Goal: Task Accomplishment & Management: Manage account settings

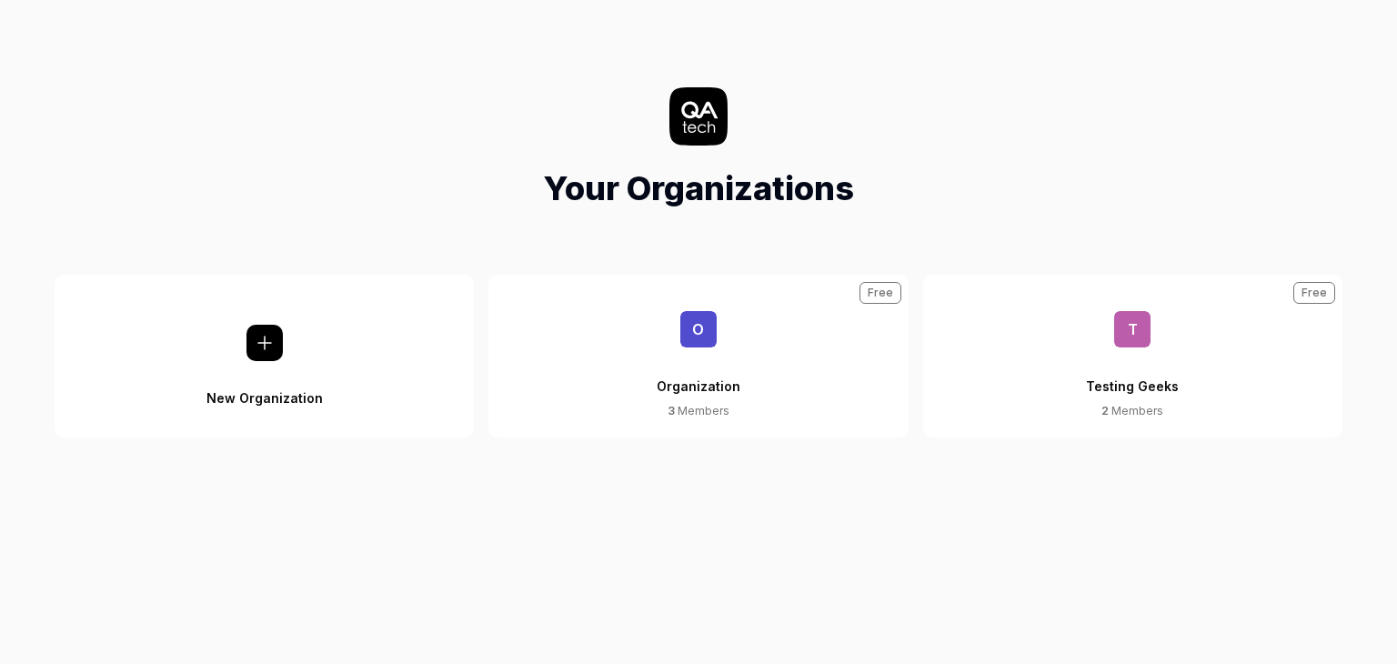
click at [736, 343] on button "O Organization 3 Members Free" at bounding box center [697, 356] width 419 height 163
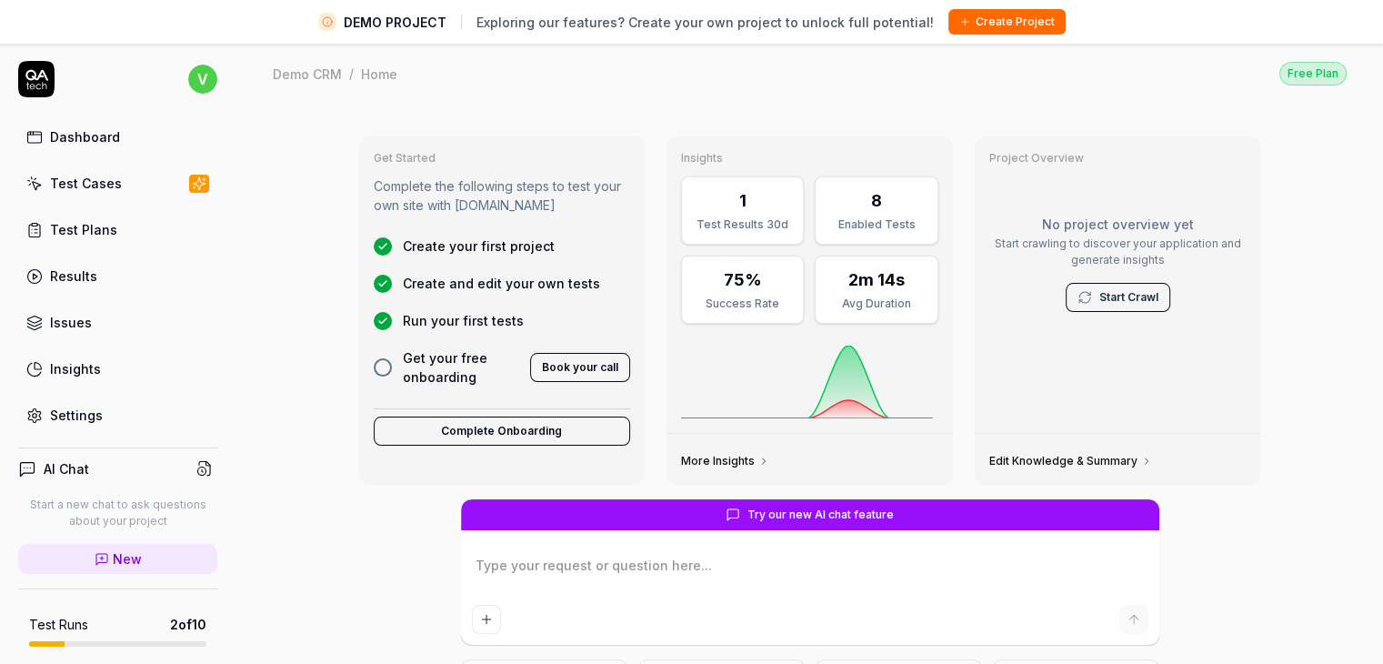
click at [105, 206] on div "Dashboard Test Cases Test Plans Results Issues Insights Settings" at bounding box center [117, 276] width 199 height 314
click at [103, 176] on div "Test Cases" at bounding box center [86, 183] width 72 height 19
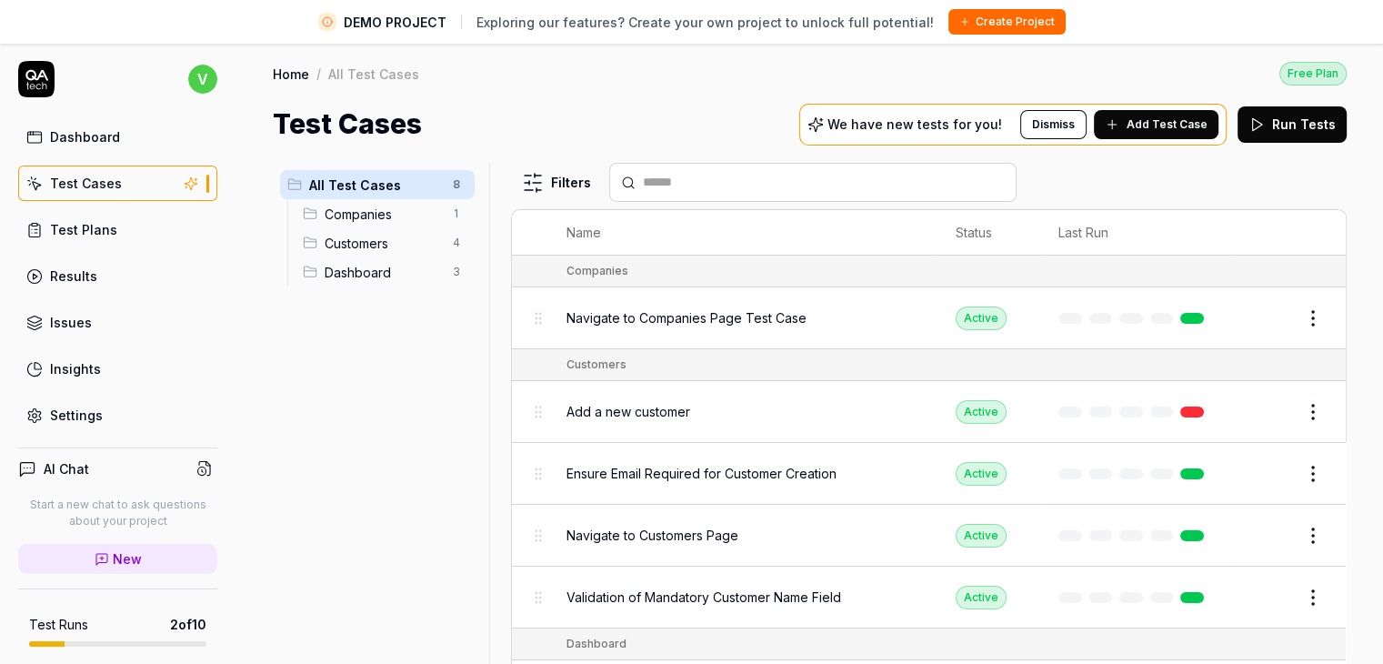
click at [363, 215] on span "Companies" at bounding box center [383, 214] width 117 height 19
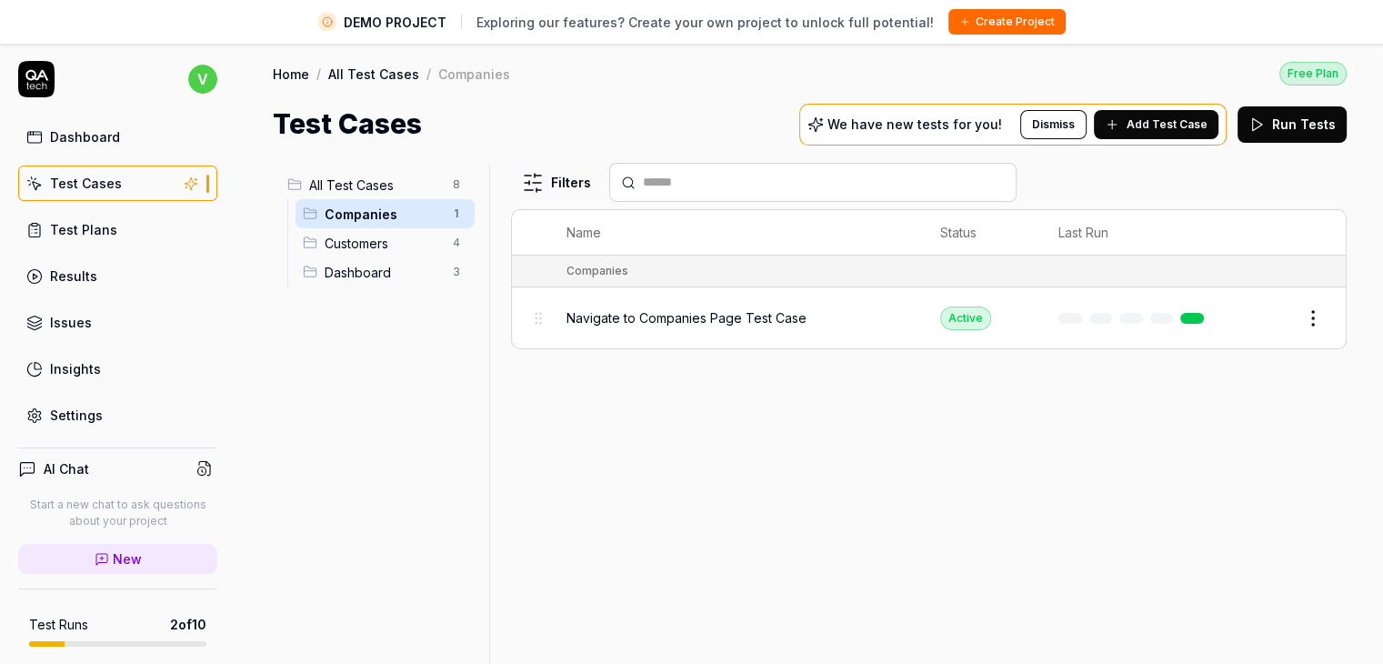
click at [700, 316] on span "Navigate to Companies Page Test Case" at bounding box center [687, 317] width 240 height 19
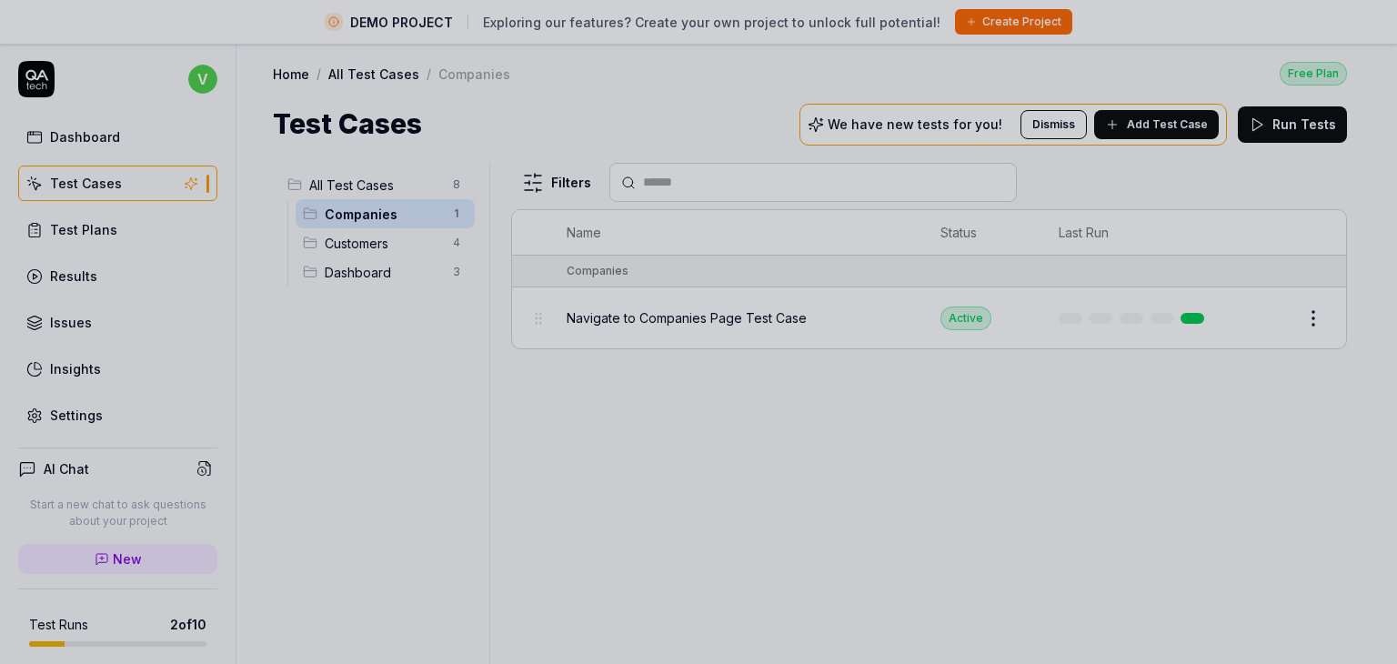
click at [737, 408] on div at bounding box center [698, 332] width 1397 height 664
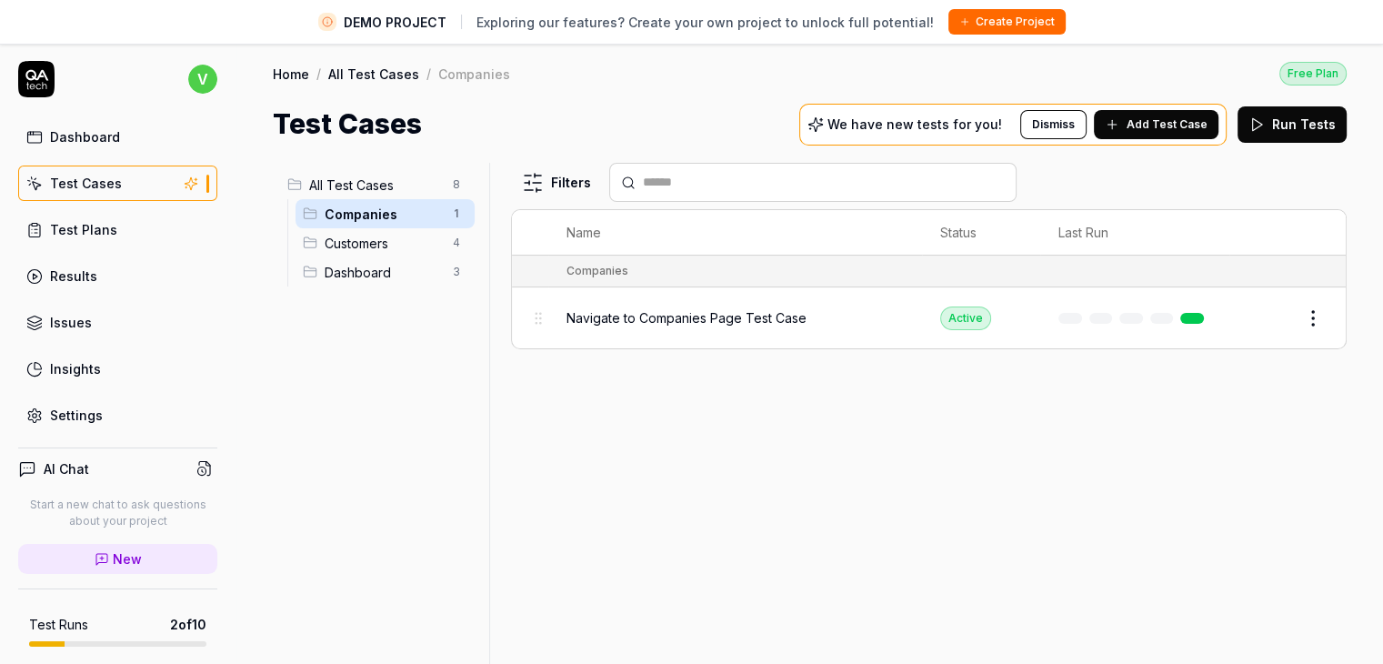
click at [637, 316] on span "Navigate to Companies Page Test Case" at bounding box center [687, 317] width 240 height 19
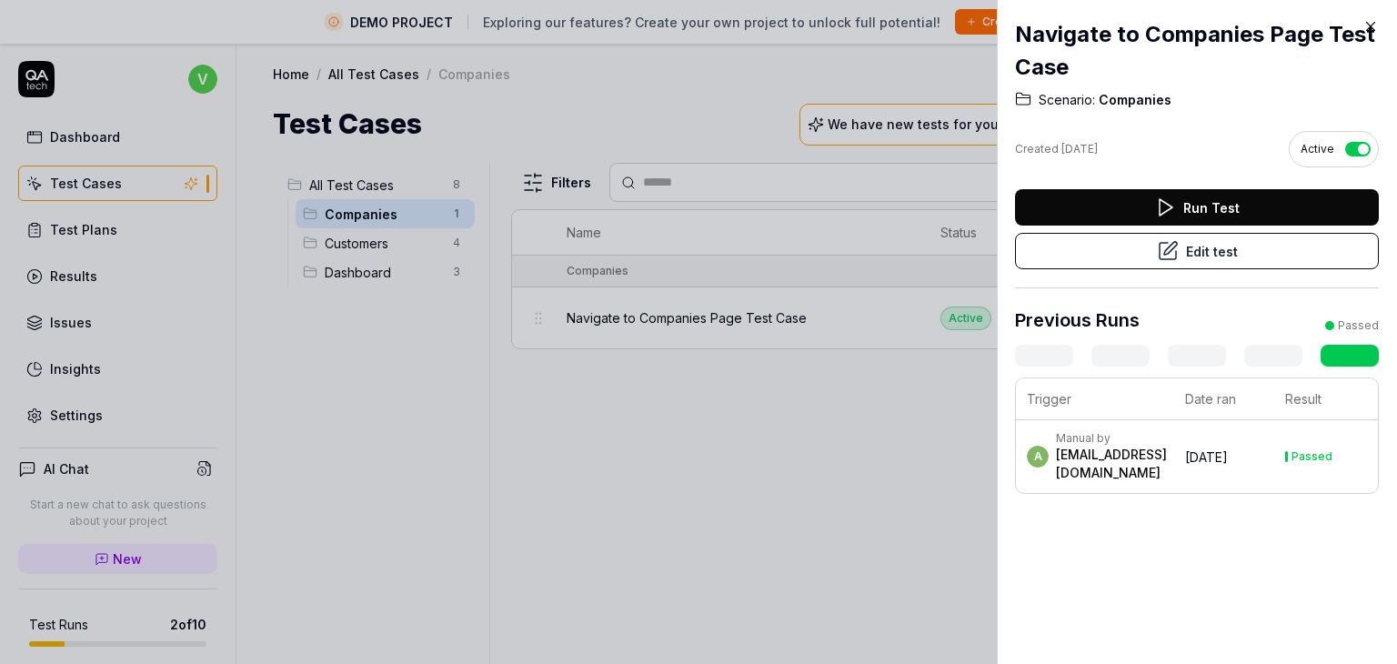
click at [1364, 30] on icon at bounding box center [1370, 26] width 16 height 16
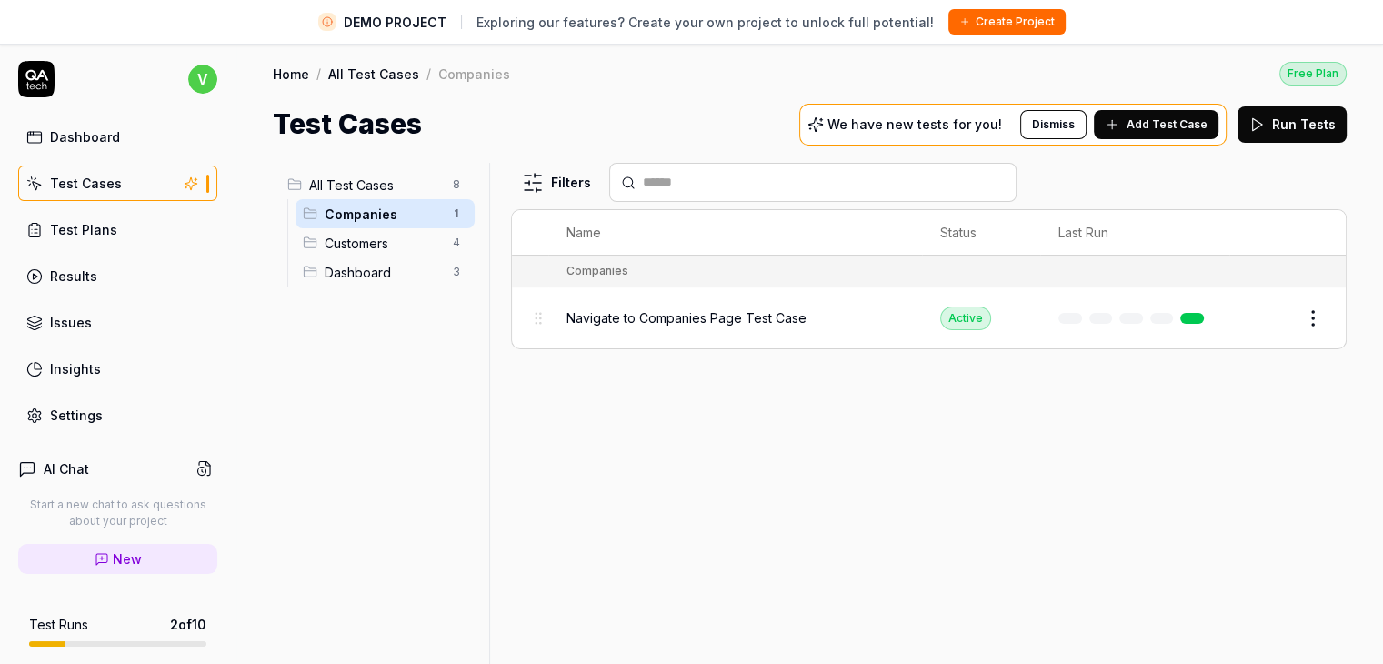
click at [630, 312] on span "Navigate to Companies Page Test Case" at bounding box center [687, 317] width 240 height 19
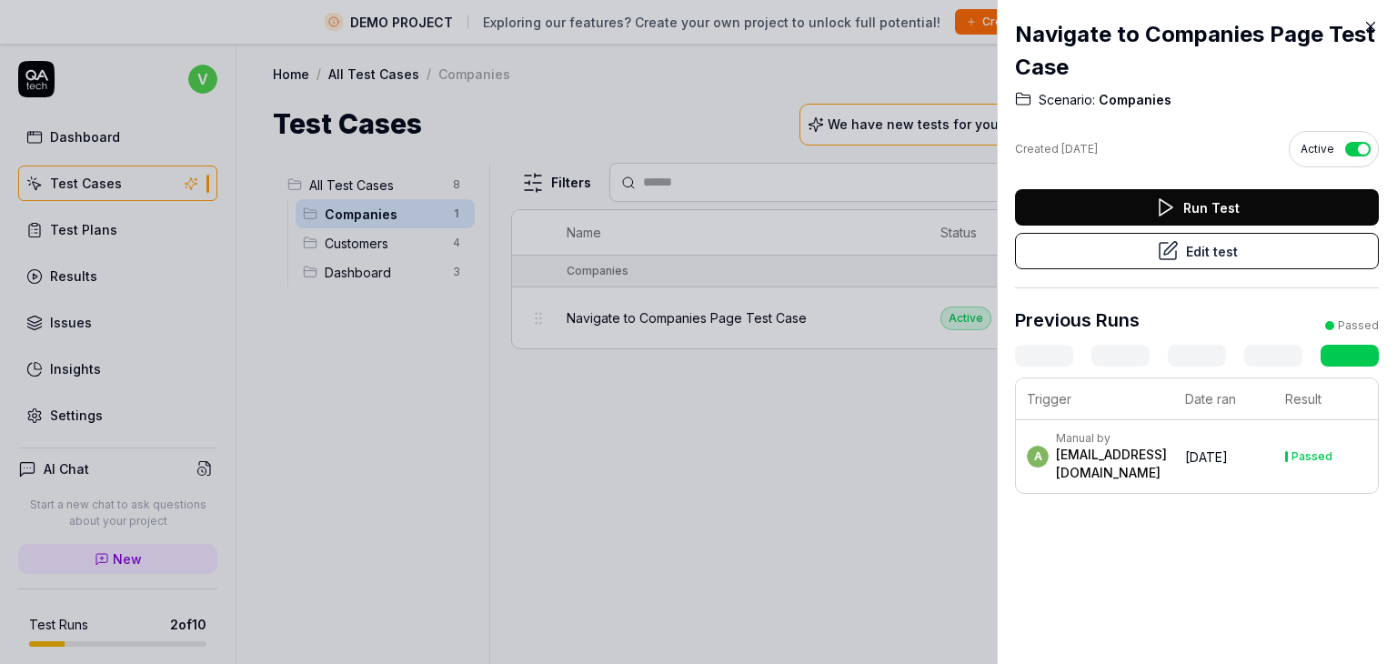
click at [1369, 22] on icon at bounding box center [1370, 26] width 16 height 16
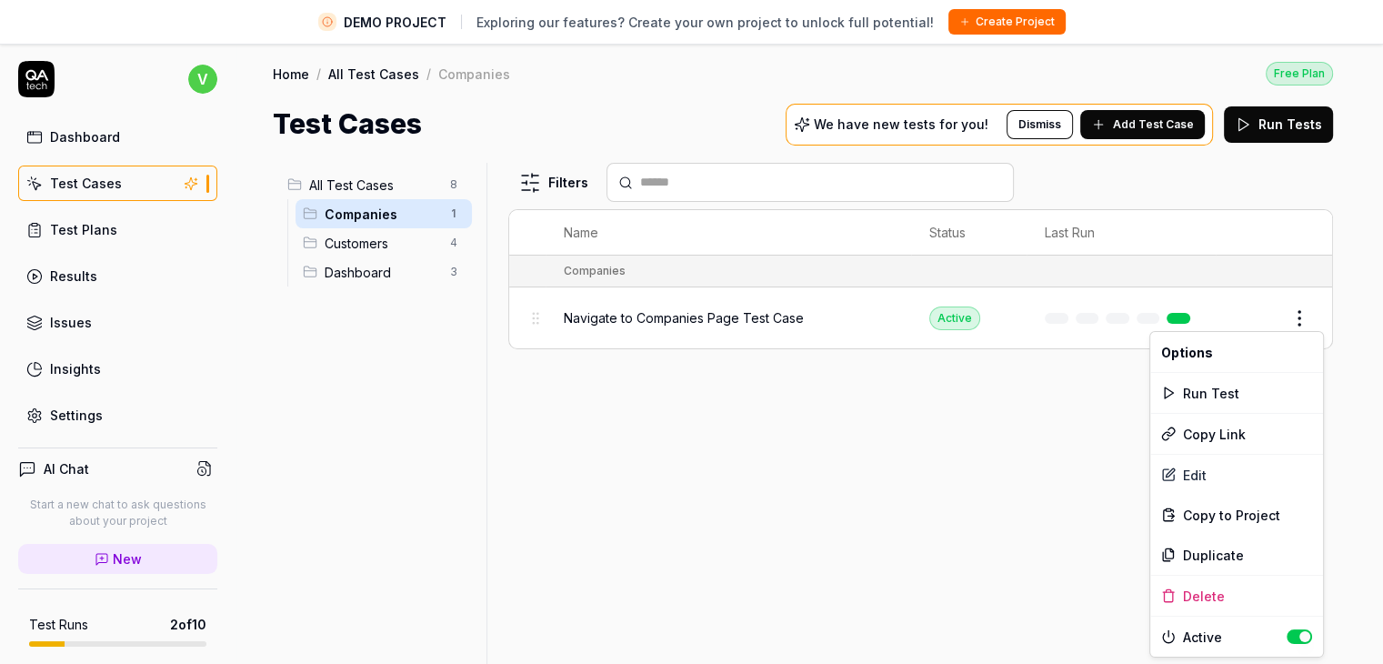
click at [1321, 330] on body "DEMO PROJECT Exploring our features? Create your own project to unlock full pot…" at bounding box center [684, 353] width 1369 height 707
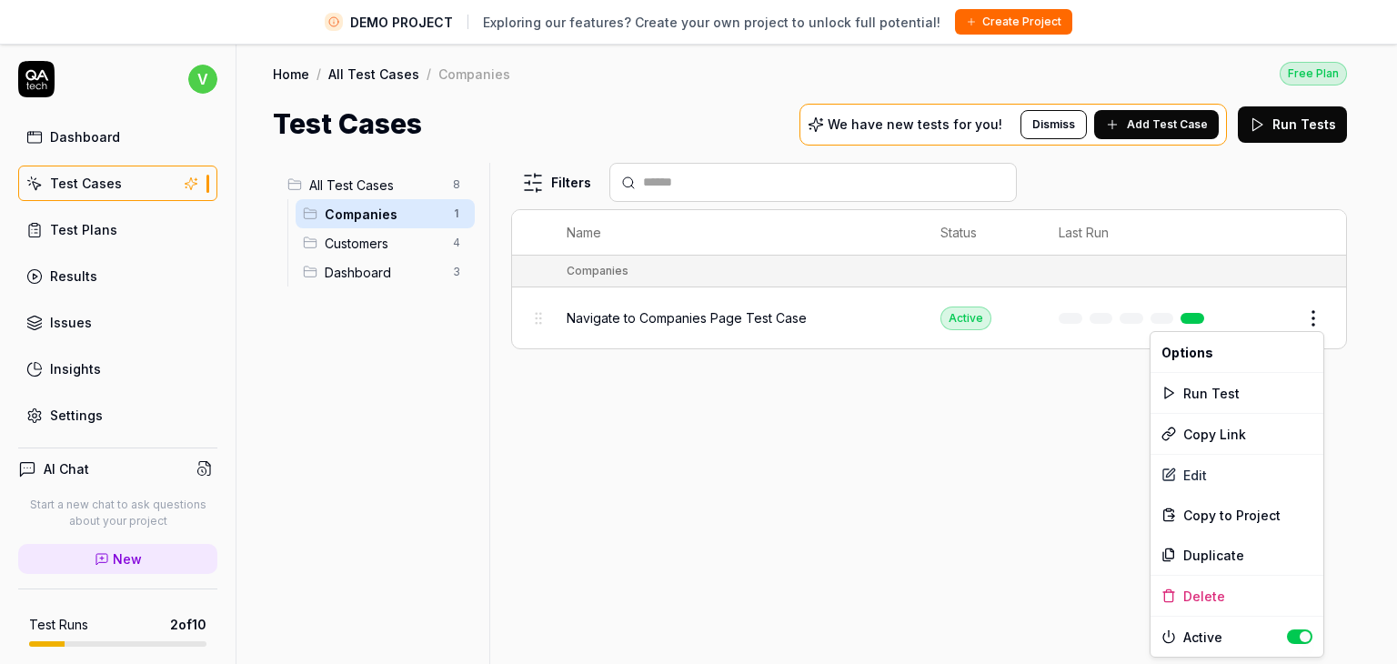
click at [1320, 329] on html "DEMO PROJECT Exploring our features? Create your own project to unlock full pot…" at bounding box center [698, 353] width 1397 height 707
click at [804, 336] on html "DEMO PROJECT Exploring our features? Create your own project to unlock full pot…" at bounding box center [698, 353] width 1397 height 707
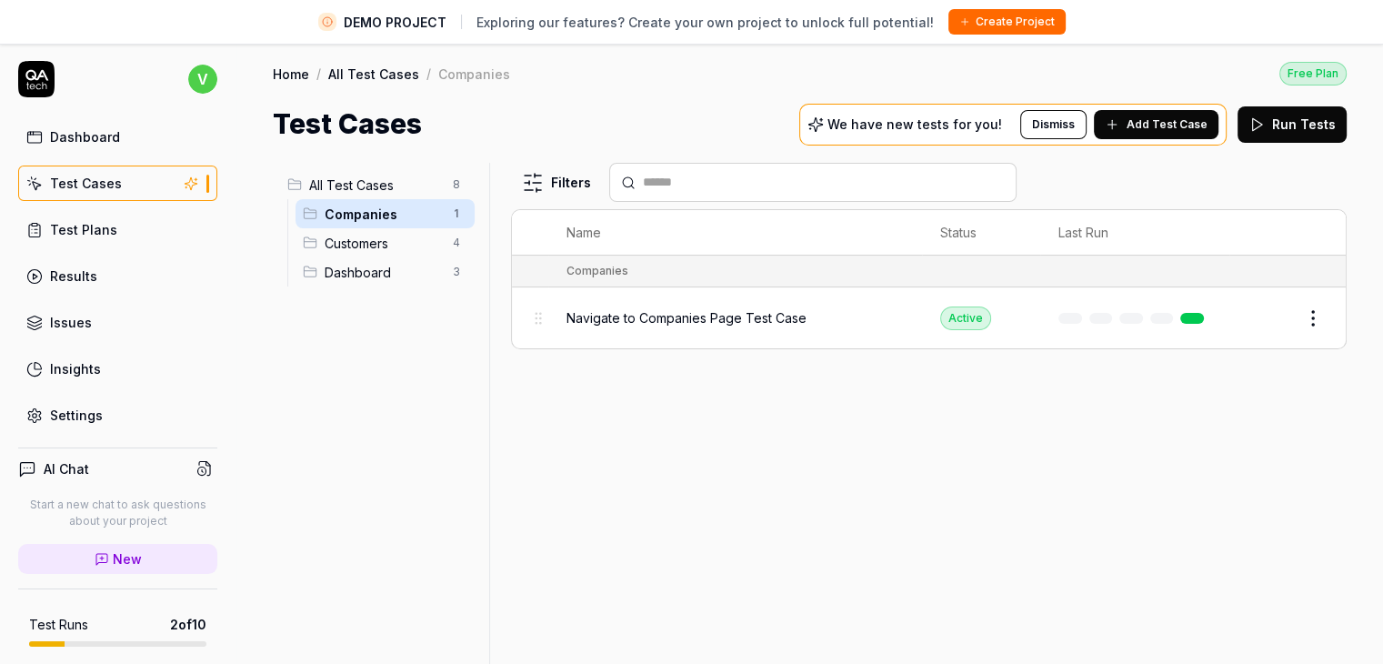
click at [754, 298] on div "Navigate to Companies Page Test Case" at bounding box center [735, 317] width 337 height 39
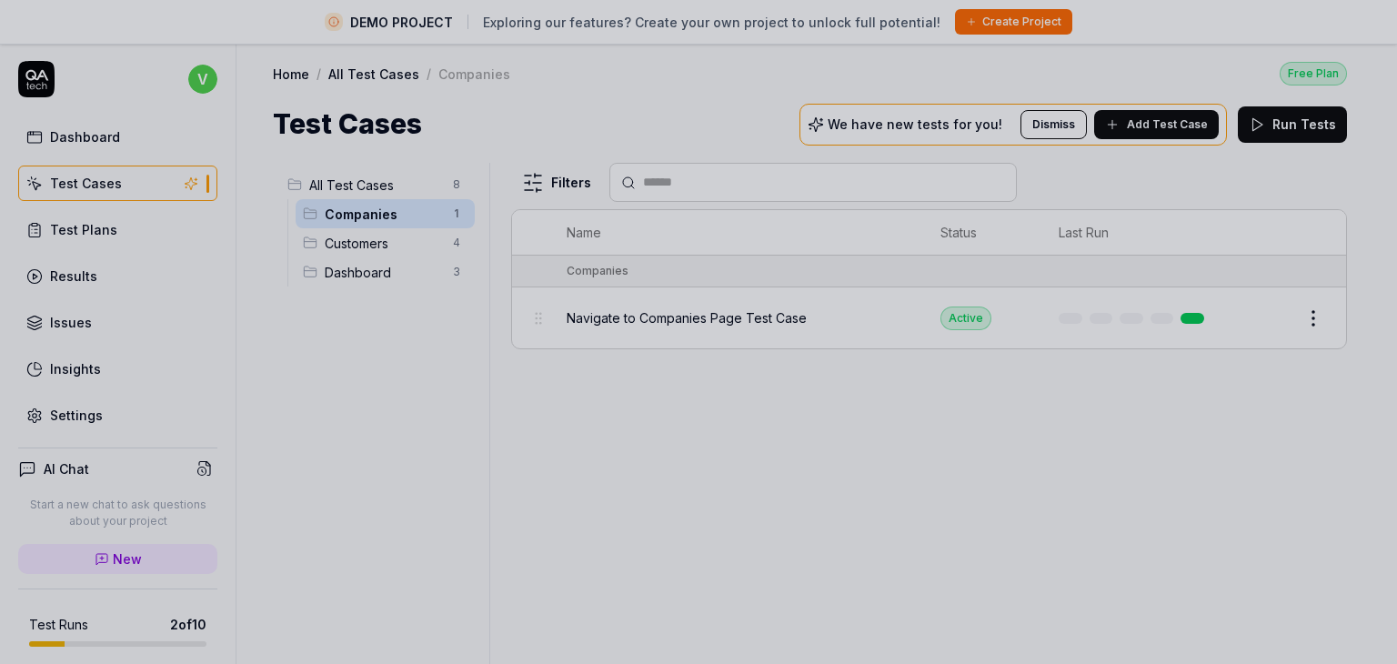
click at [754, 298] on div at bounding box center [698, 332] width 1397 height 664
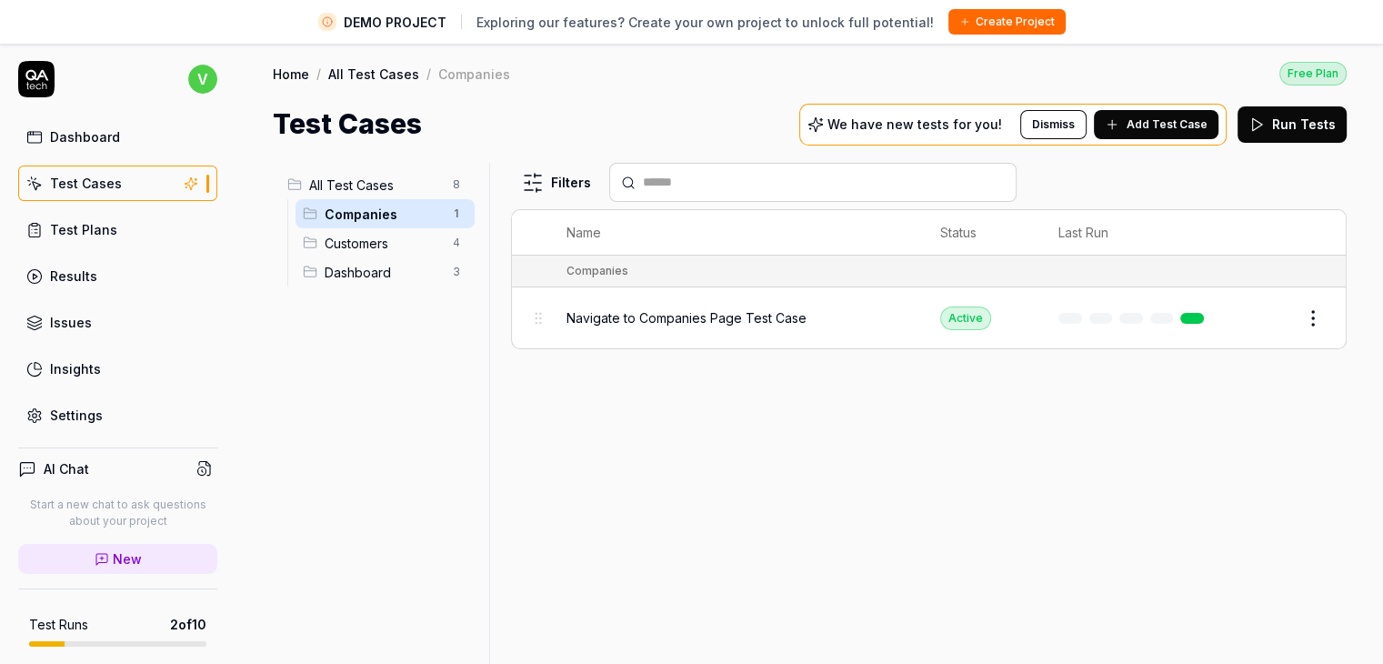
click at [749, 316] on span "Navigate to Companies Page Test Case" at bounding box center [687, 317] width 240 height 19
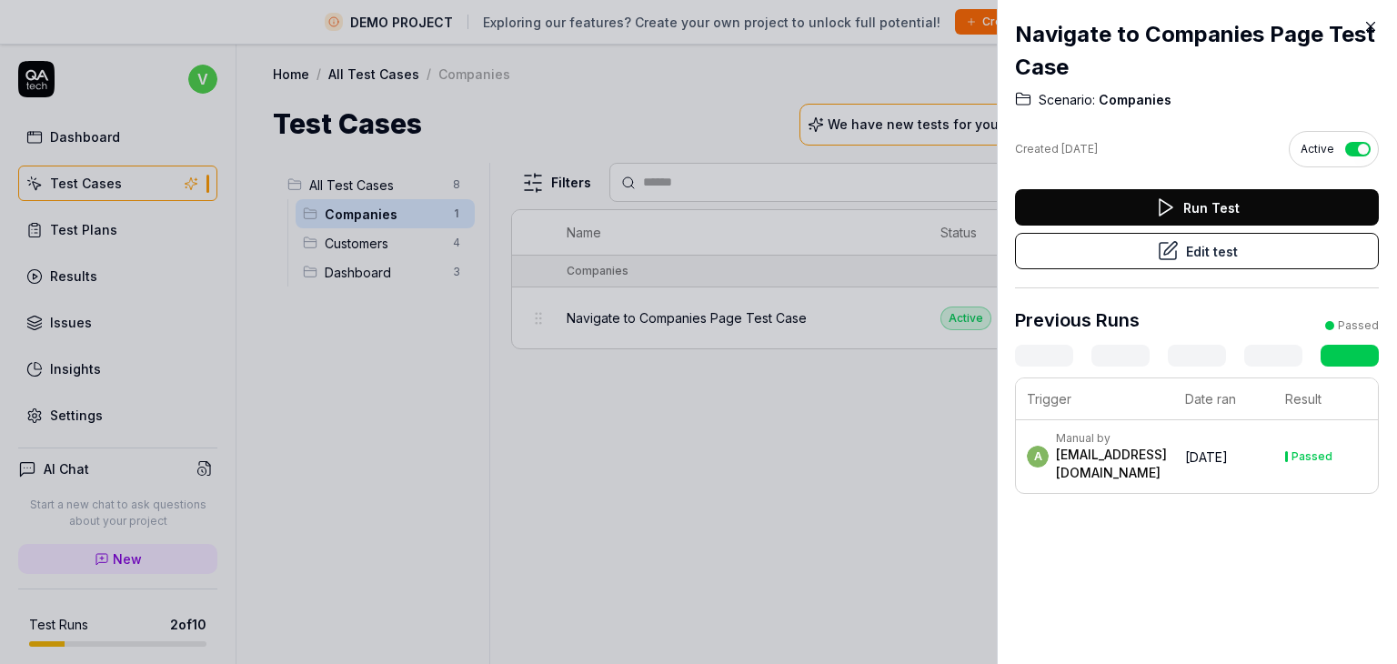
click at [1073, 103] on span "Scenario:" at bounding box center [1066, 100] width 56 height 18
drag, startPoint x: 1102, startPoint y: 104, endPoint x: 667, endPoint y: 241, distance: 456.7
click at [1102, 105] on span "Companies" at bounding box center [1133, 100] width 76 height 18
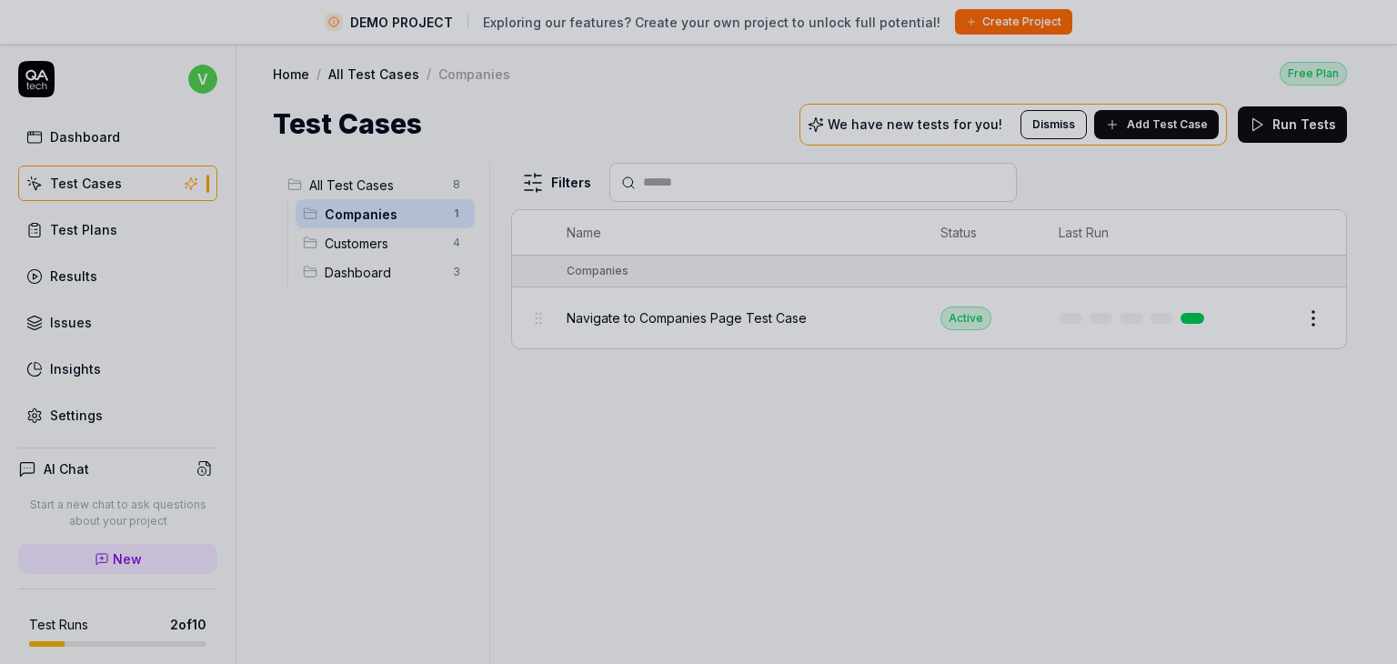
click at [530, 328] on div at bounding box center [698, 332] width 1397 height 664
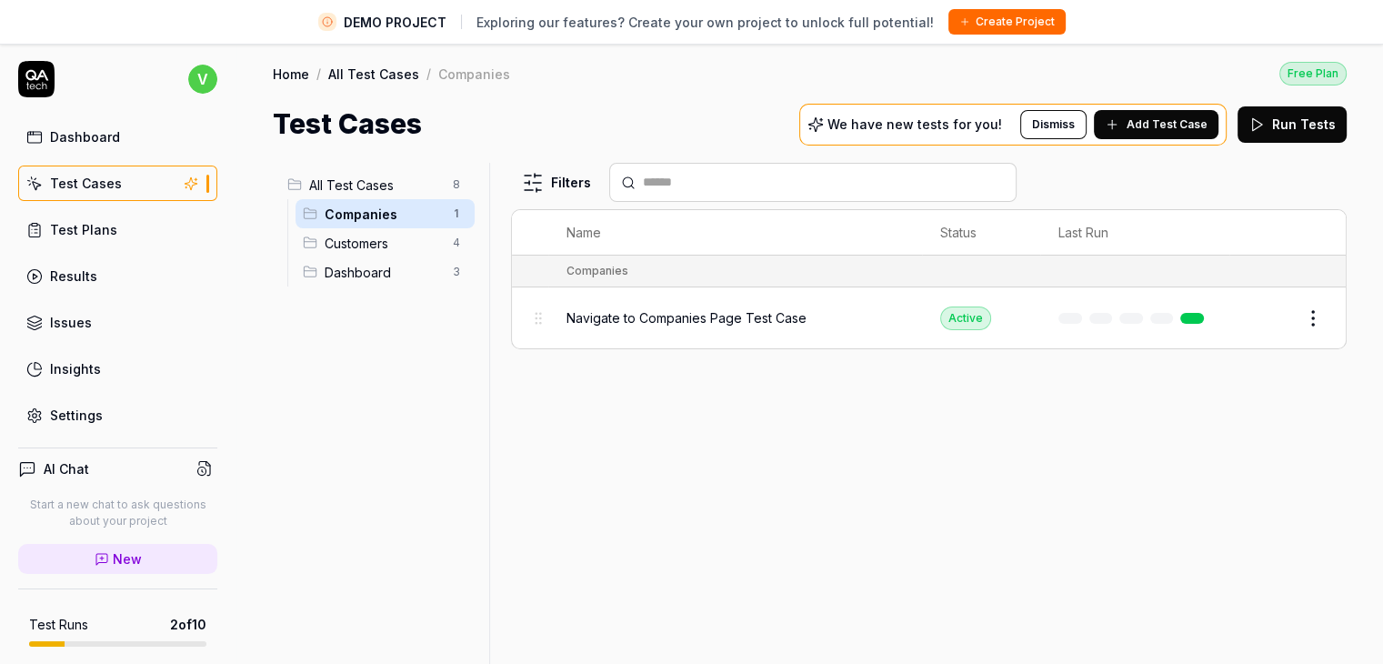
click at [384, 223] on div "Companies 1" at bounding box center [385, 213] width 179 height 29
click at [376, 239] on span "Customers" at bounding box center [383, 243] width 117 height 19
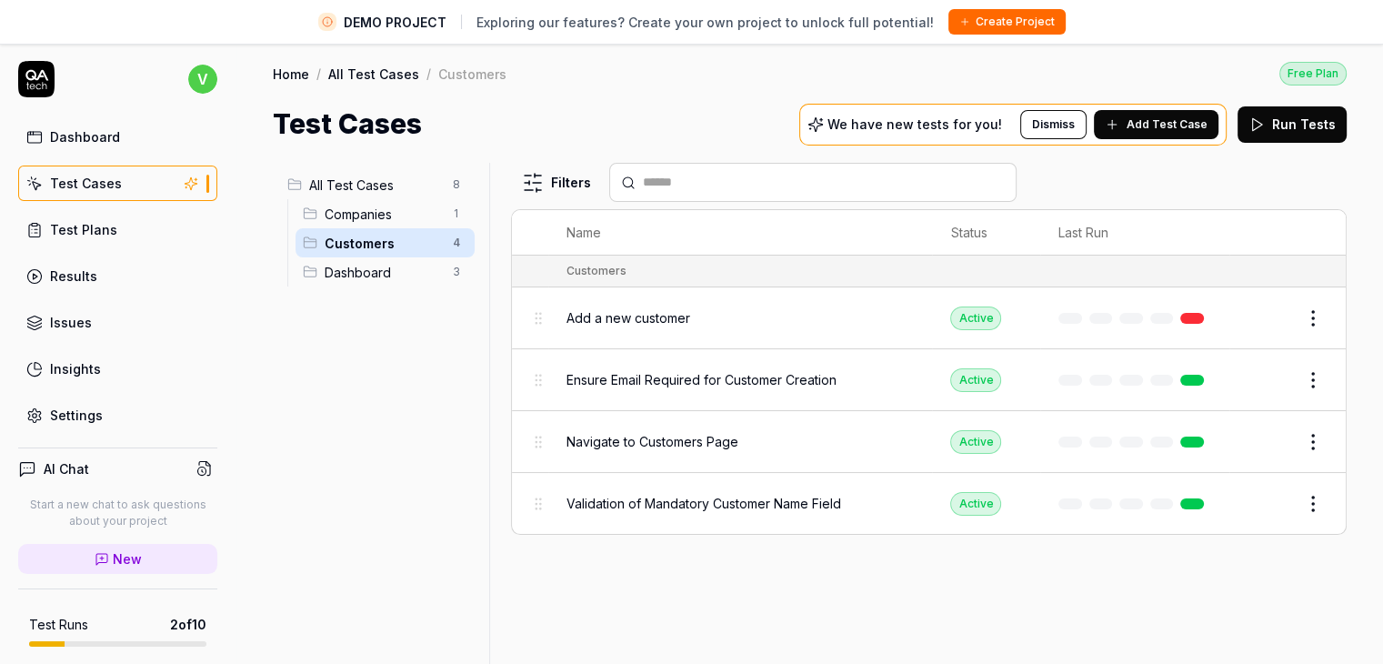
click at [626, 314] on span "Add a new customer" at bounding box center [629, 317] width 124 height 19
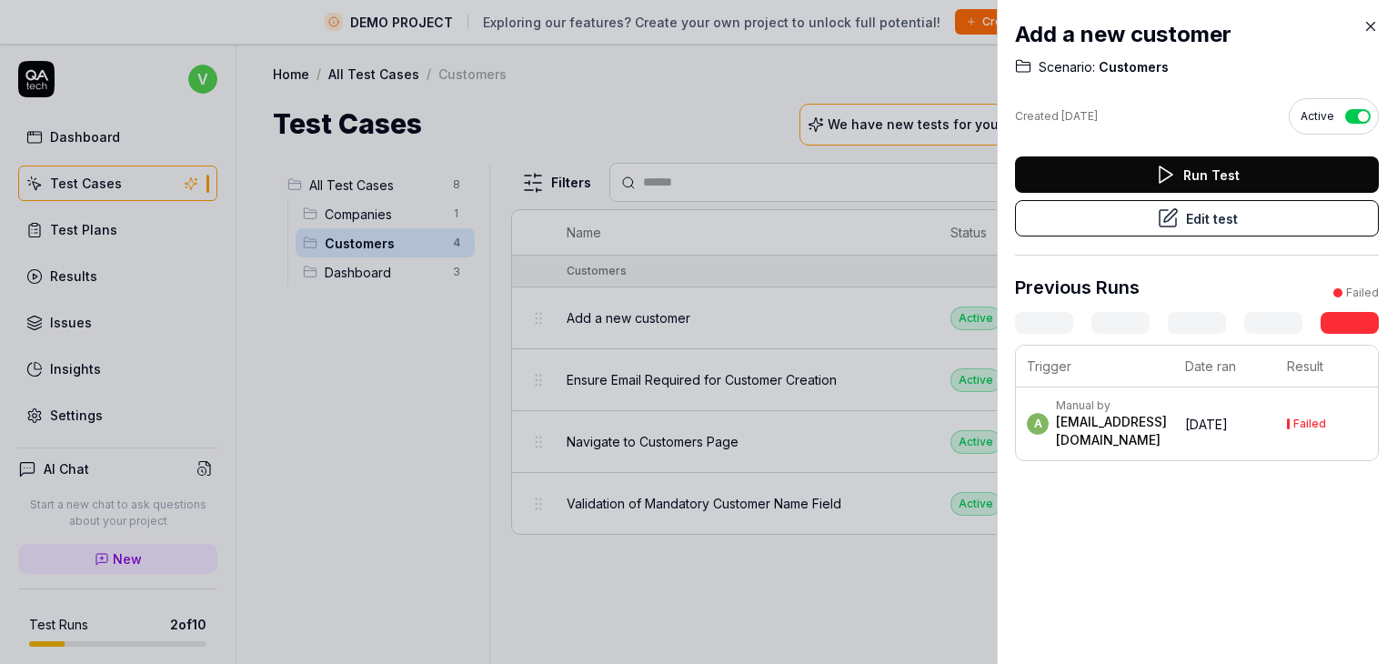
click at [802, 280] on div at bounding box center [698, 332] width 1397 height 664
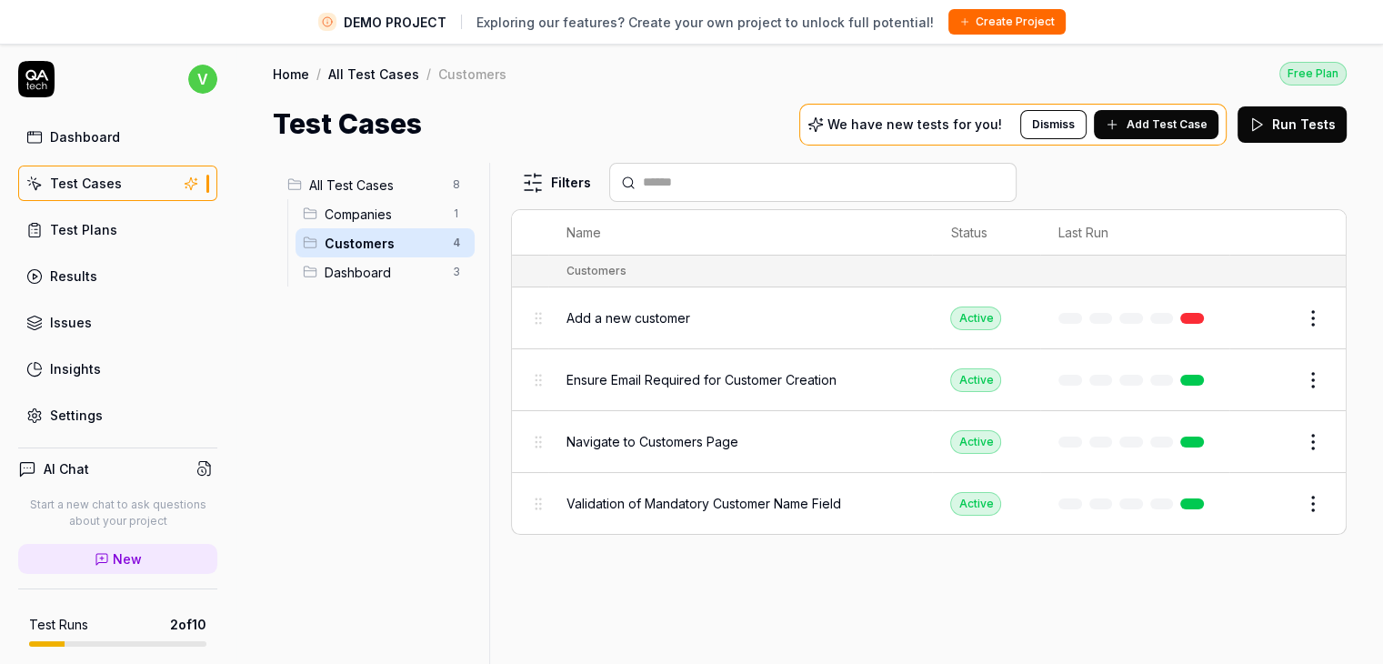
click at [1157, 428] on td at bounding box center [1134, 442] width 189 height 62
click at [1264, 308] on button "Edit" at bounding box center [1270, 318] width 44 height 29
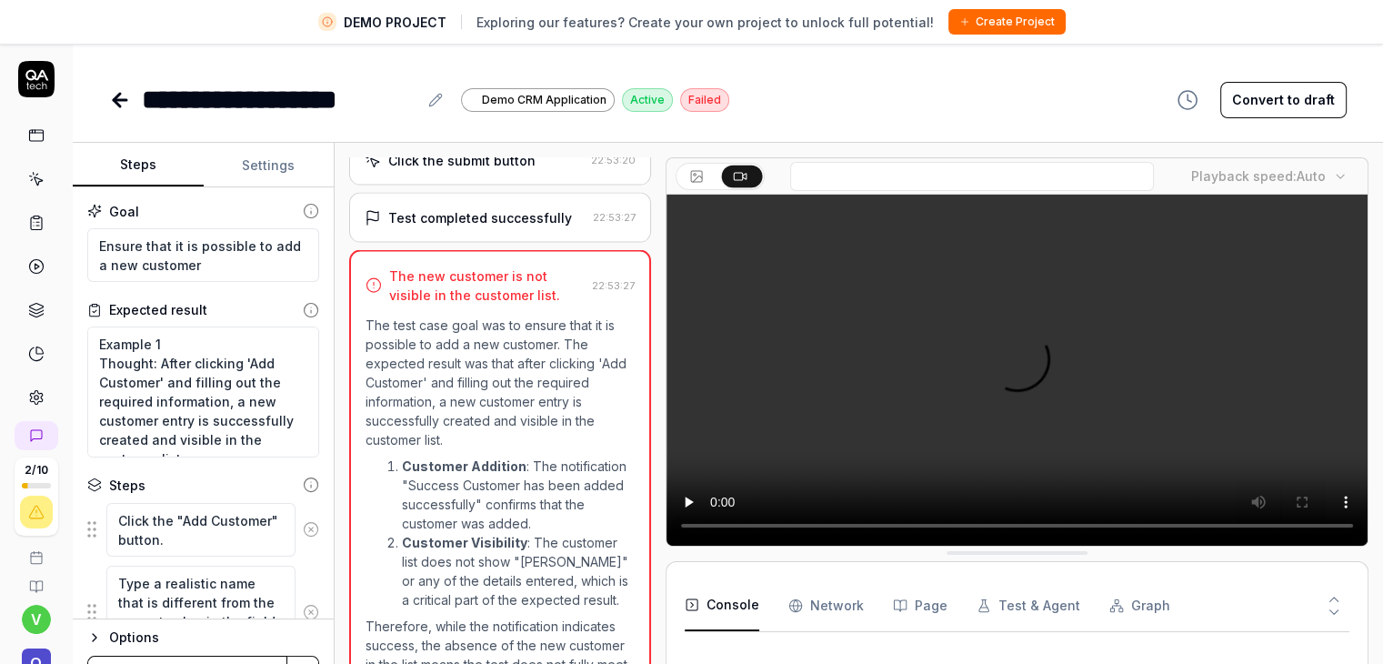
scroll to position [734, 0]
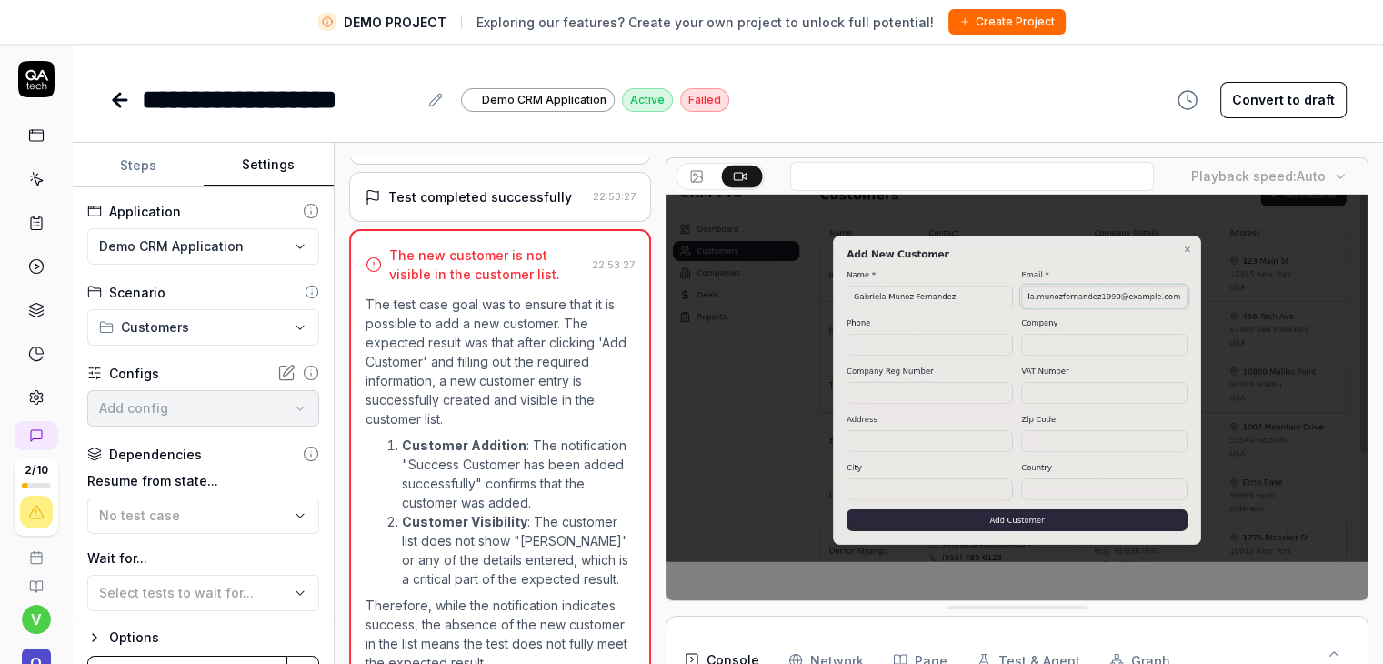
click at [281, 162] on button "Settings" at bounding box center [269, 166] width 131 height 44
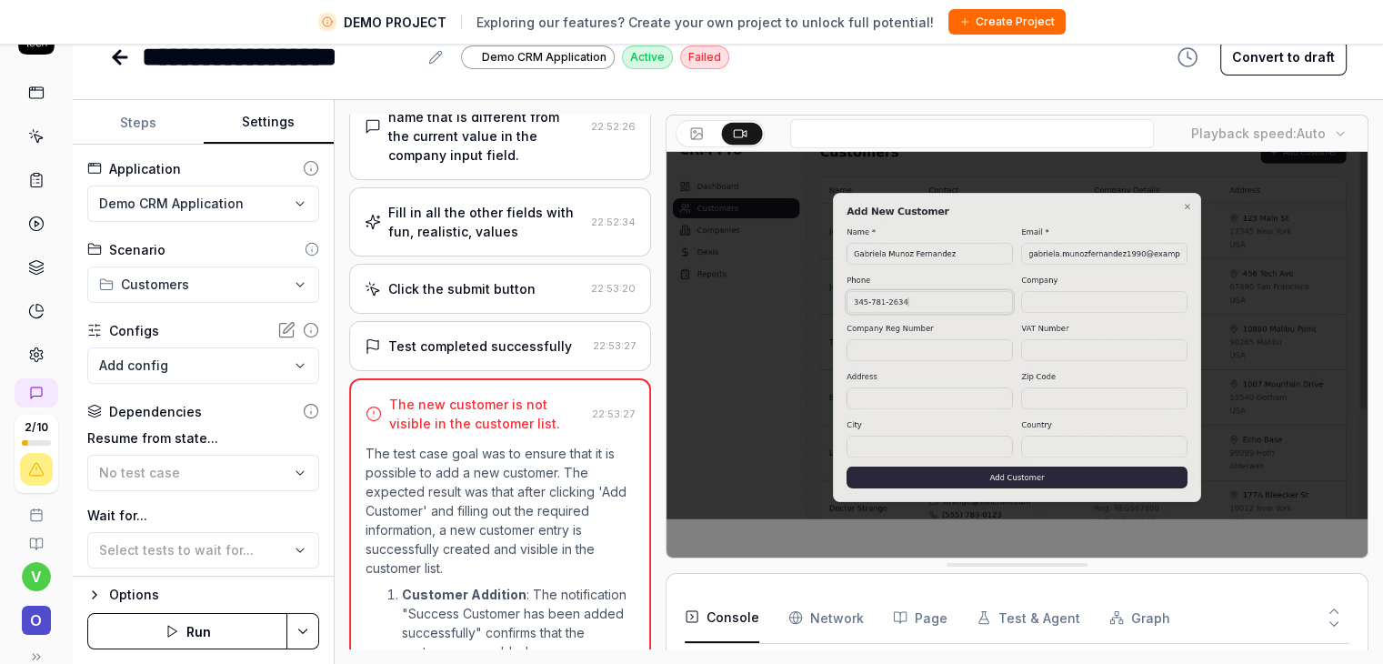
scroll to position [279, 0]
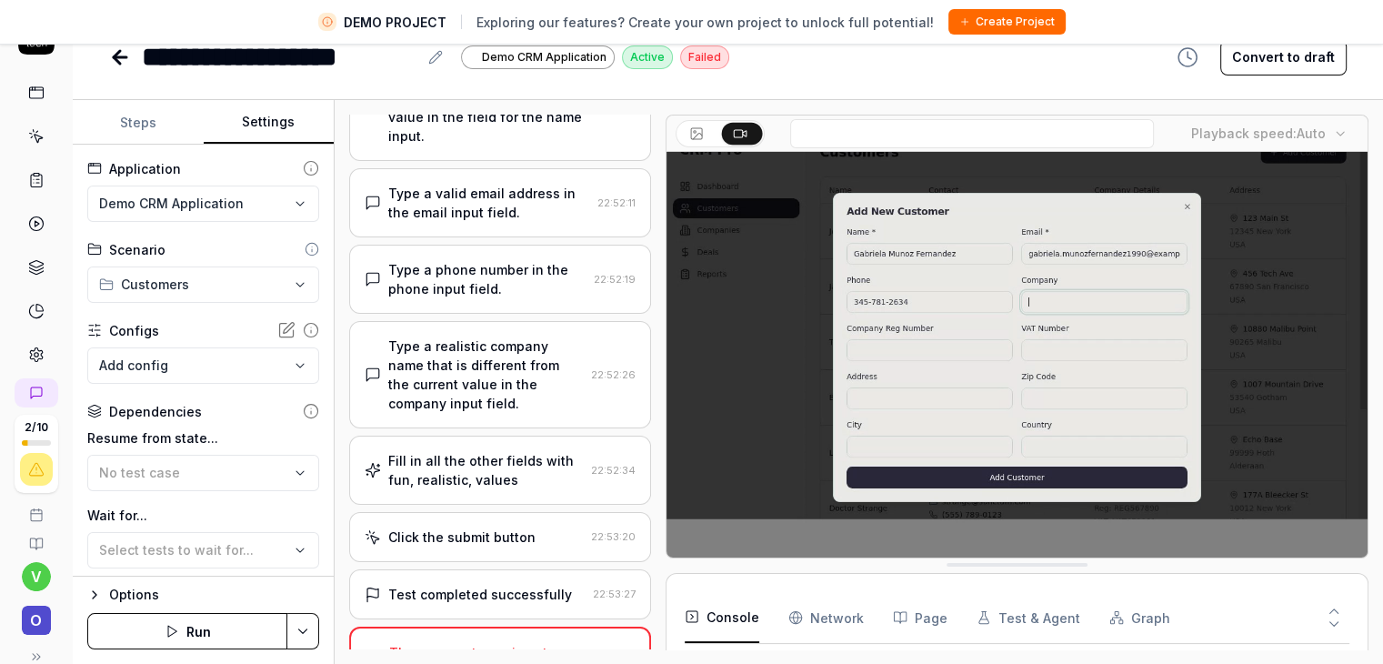
click at [145, 368] on body "**********" at bounding box center [691, 310] width 1383 height 707
click at [172, 332] on html "**********" at bounding box center [691, 310] width 1383 height 707
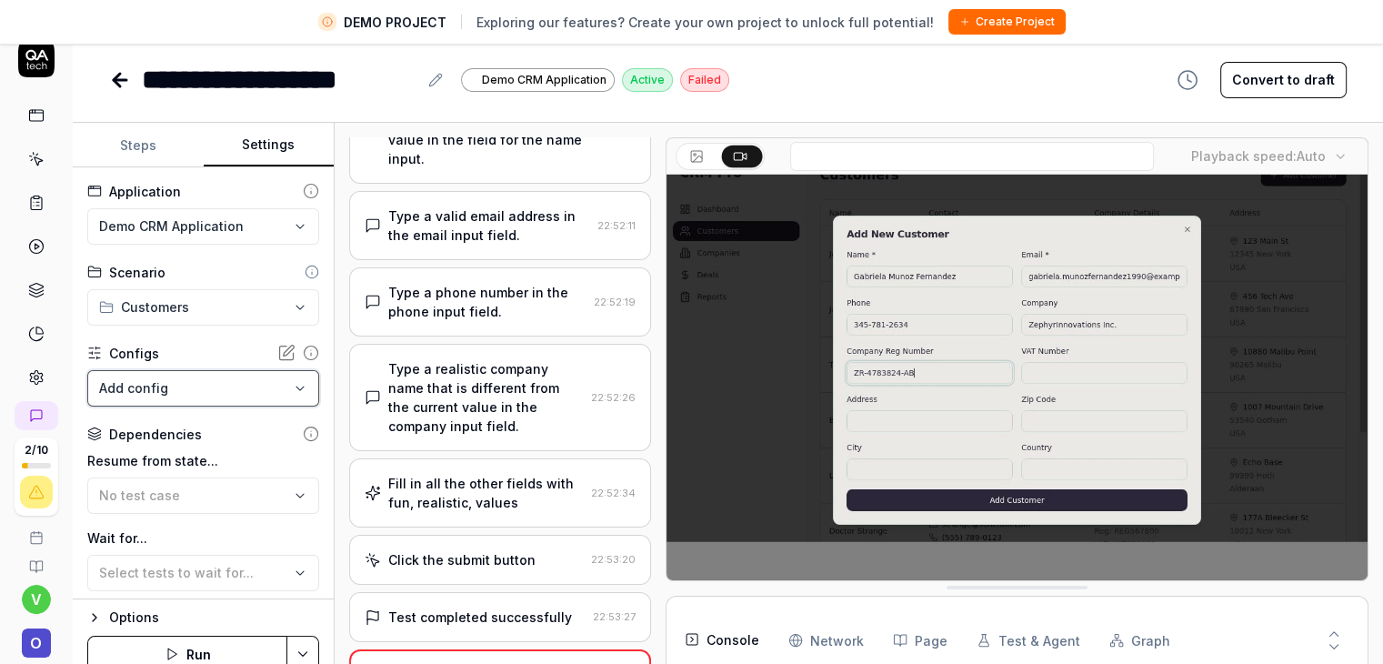
scroll to position [0, 0]
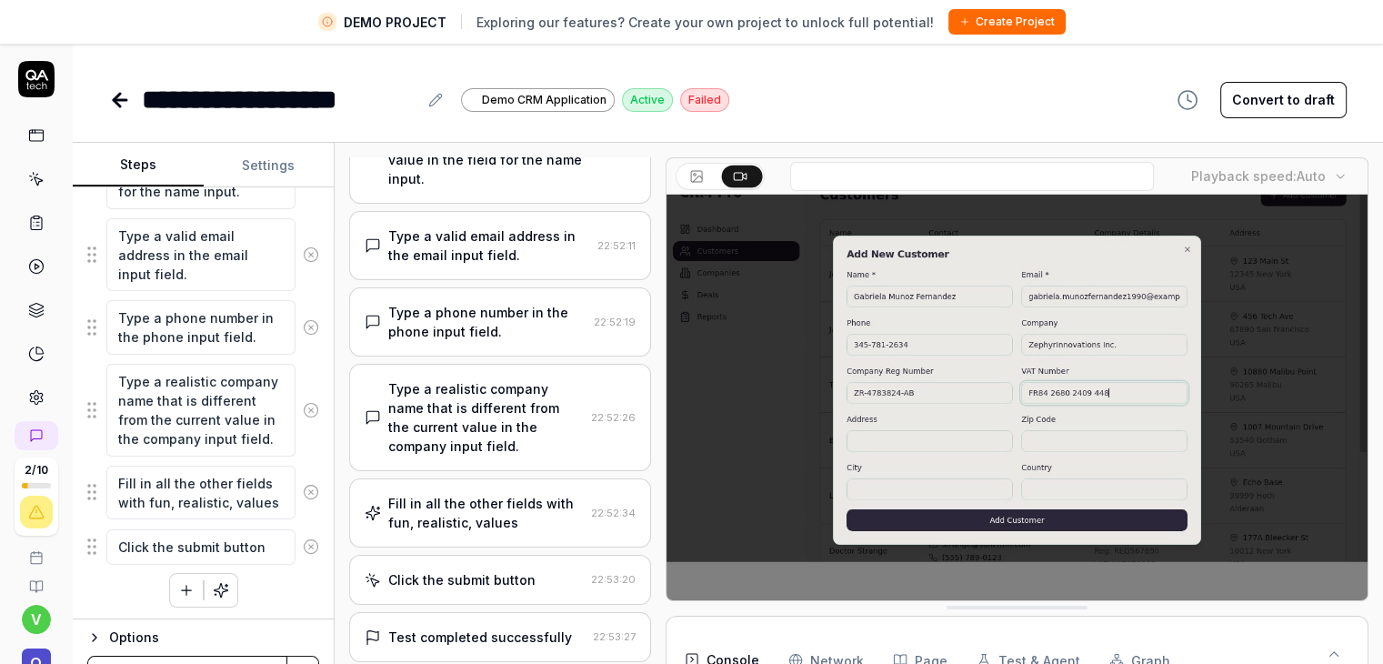
click at [142, 166] on button "Steps" at bounding box center [138, 166] width 131 height 44
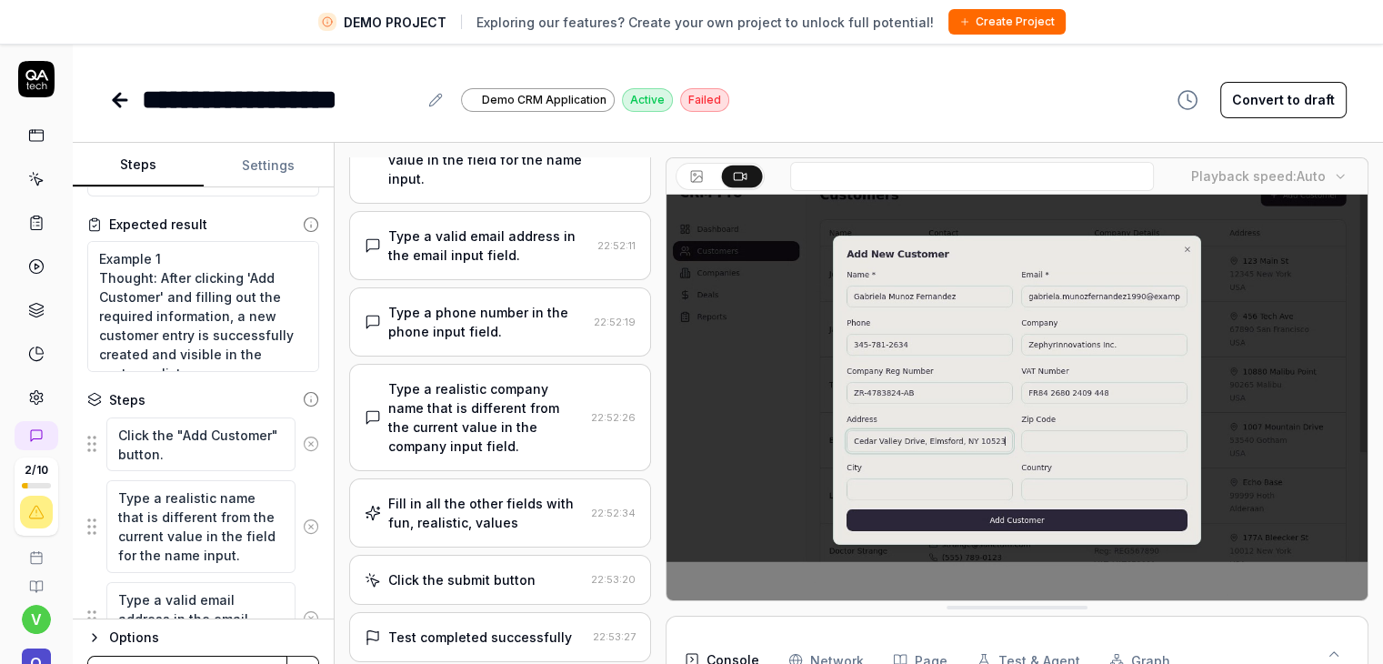
click at [264, 136] on div "**********" at bounding box center [728, 375] width 1310 height 664
click at [264, 137] on div "**********" at bounding box center [728, 375] width 1310 height 664
type textarea "*"
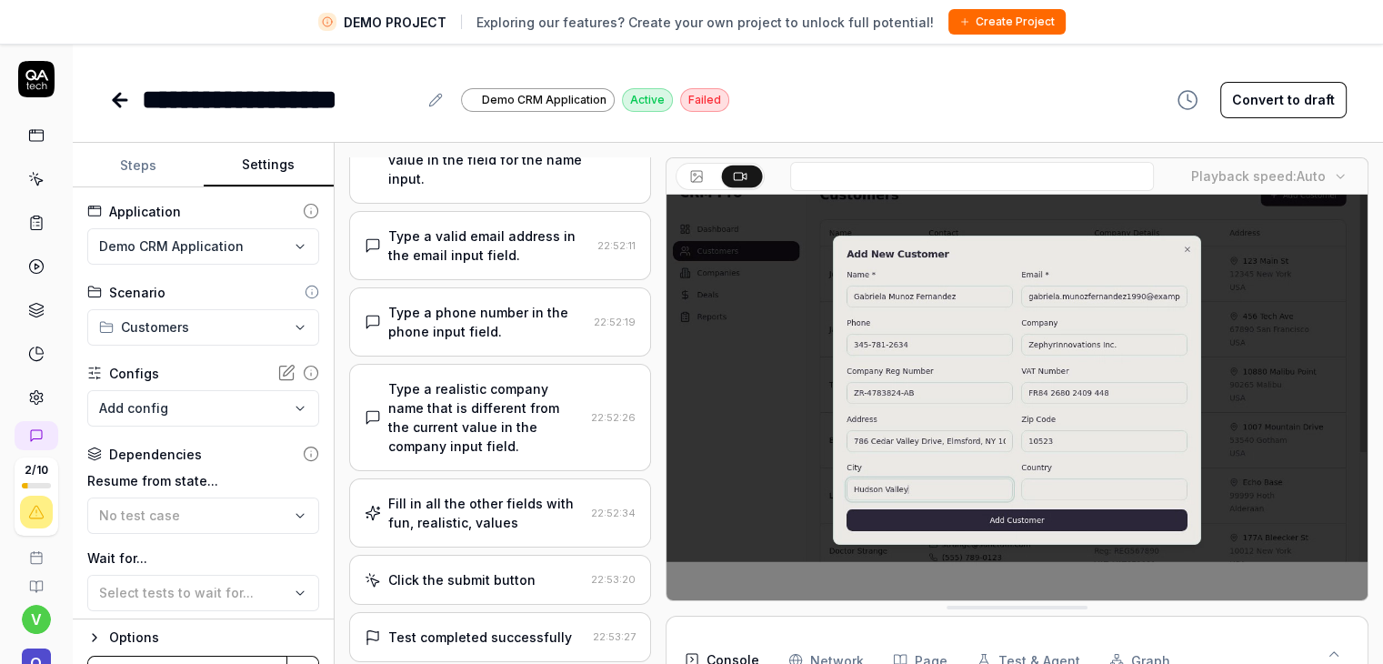
click at [264, 144] on button "Settings" at bounding box center [269, 166] width 131 height 44
